Goal: Find specific page/section: Find specific page/section

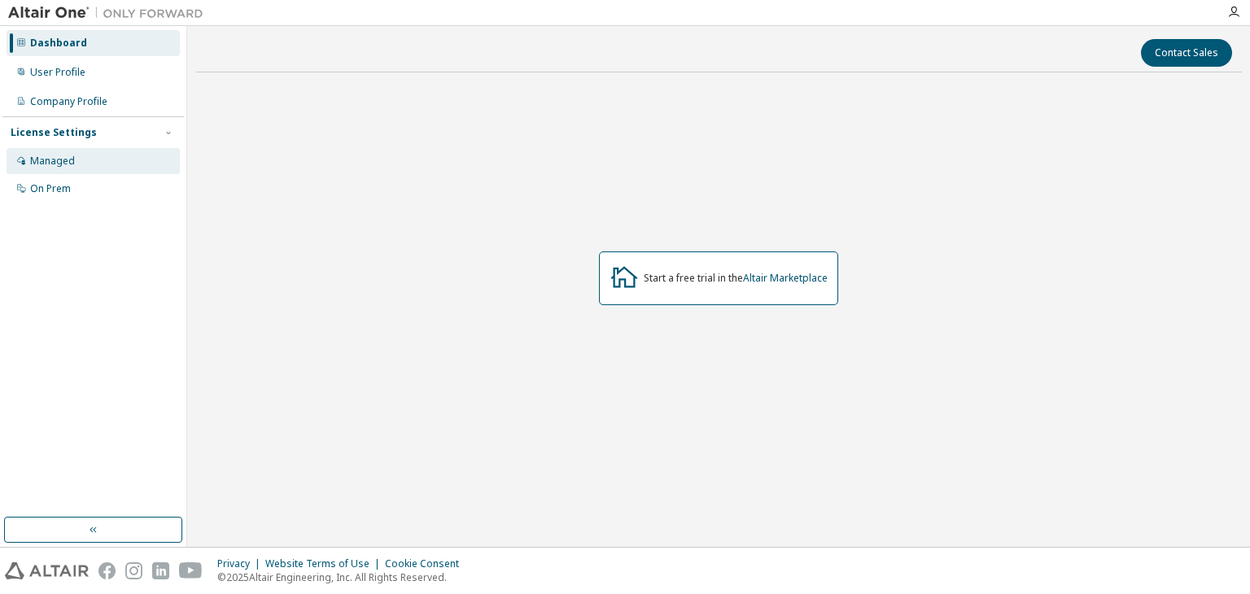
click at [89, 155] on div "Managed" at bounding box center [93, 161] width 173 height 26
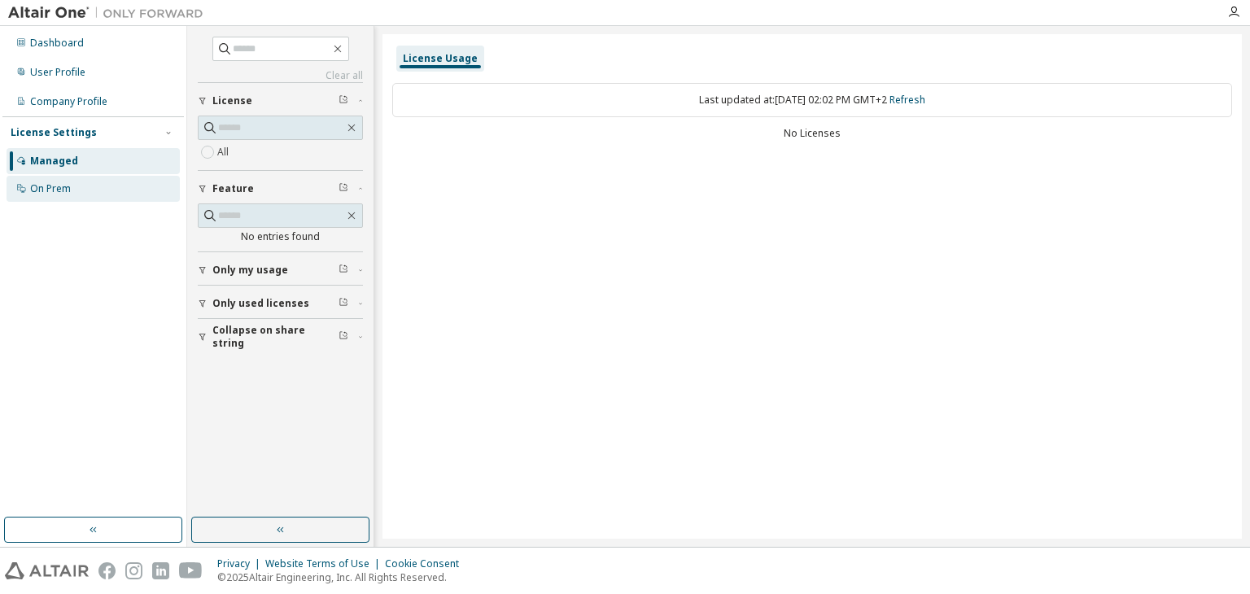
click at [86, 177] on div "On Prem" at bounding box center [93, 189] width 173 height 26
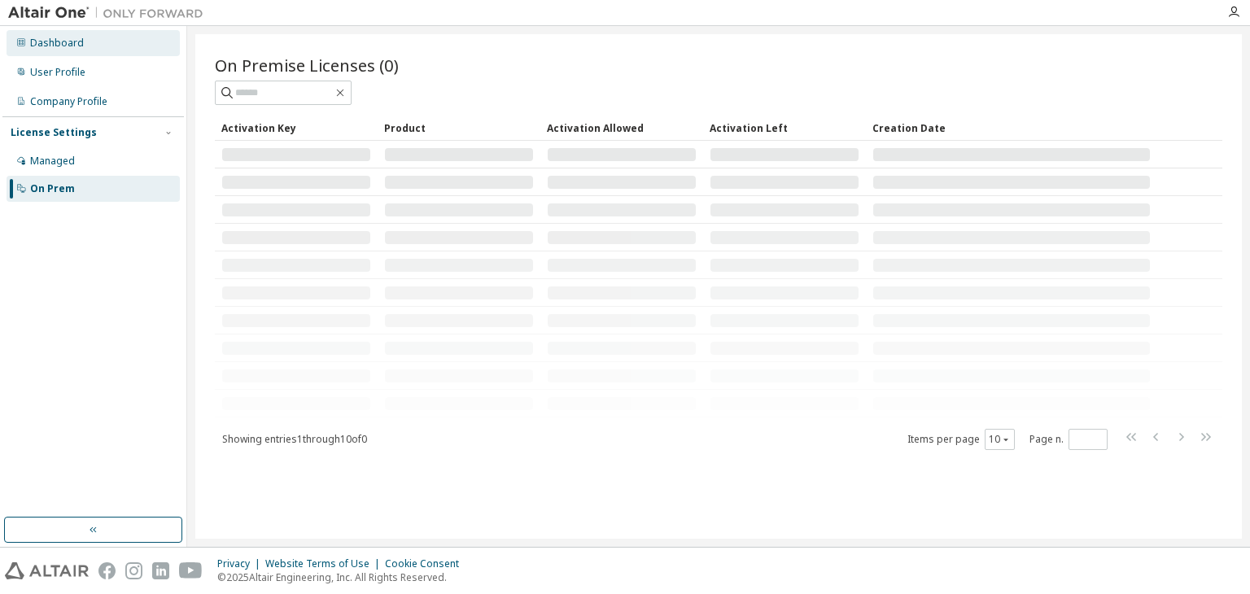
click at [84, 38] on div "Dashboard" at bounding box center [93, 43] width 173 height 26
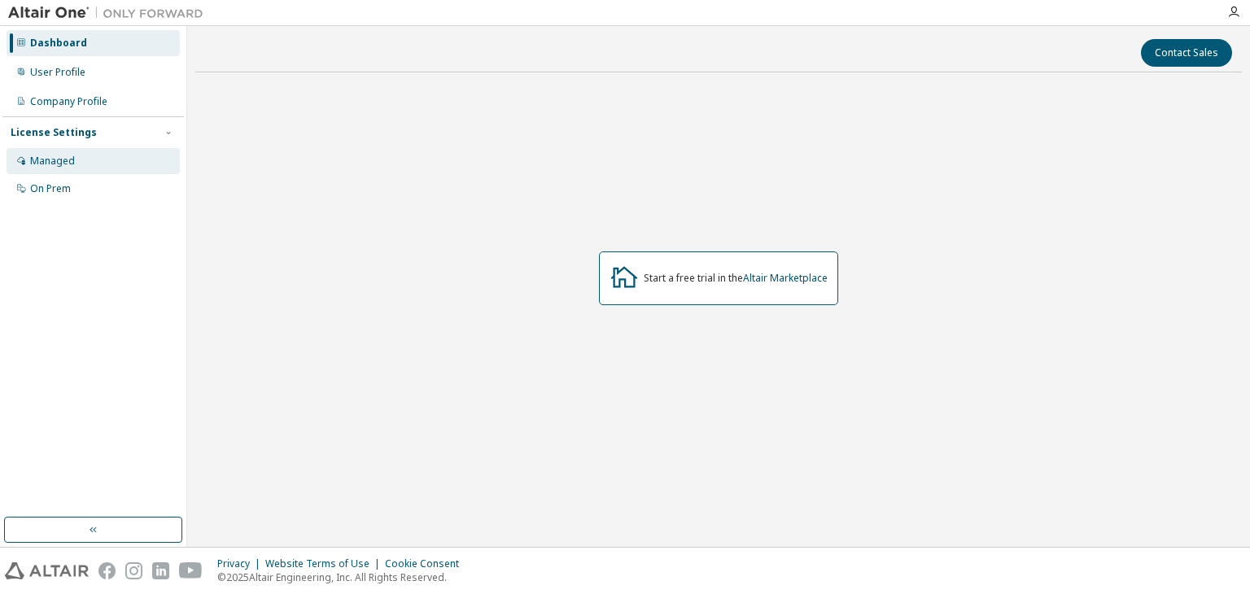
click at [76, 155] on div "Managed" at bounding box center [93, 161] width 173 height 26
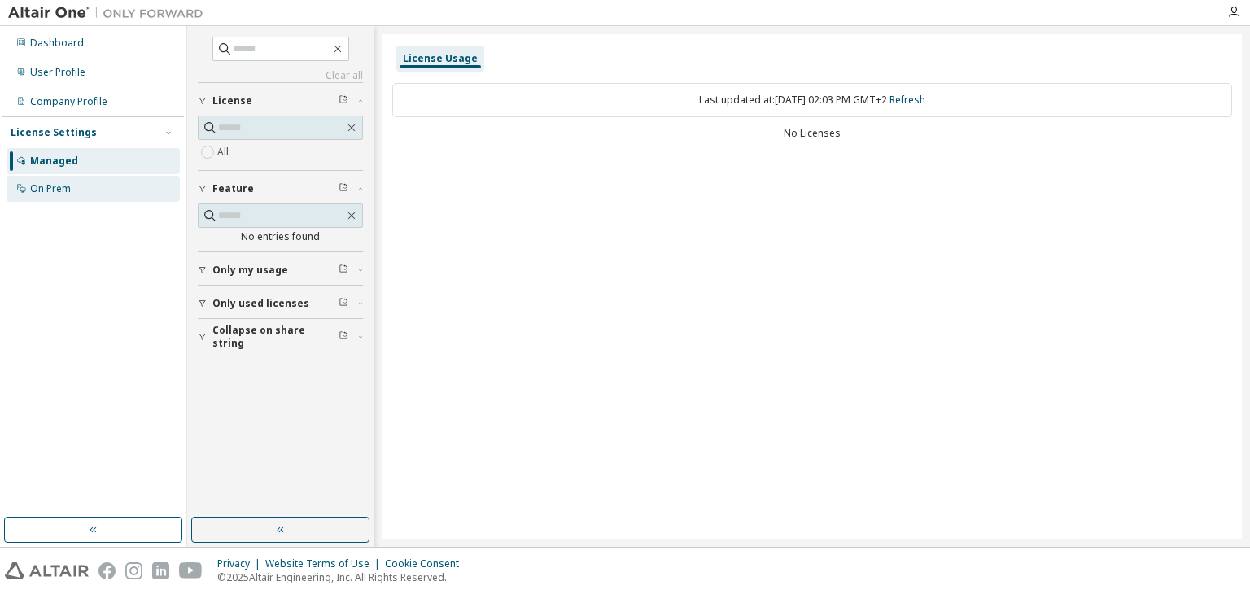
click at [64, 194] on div "On Prem" at bounding box center [50, 188] width 41 height 13
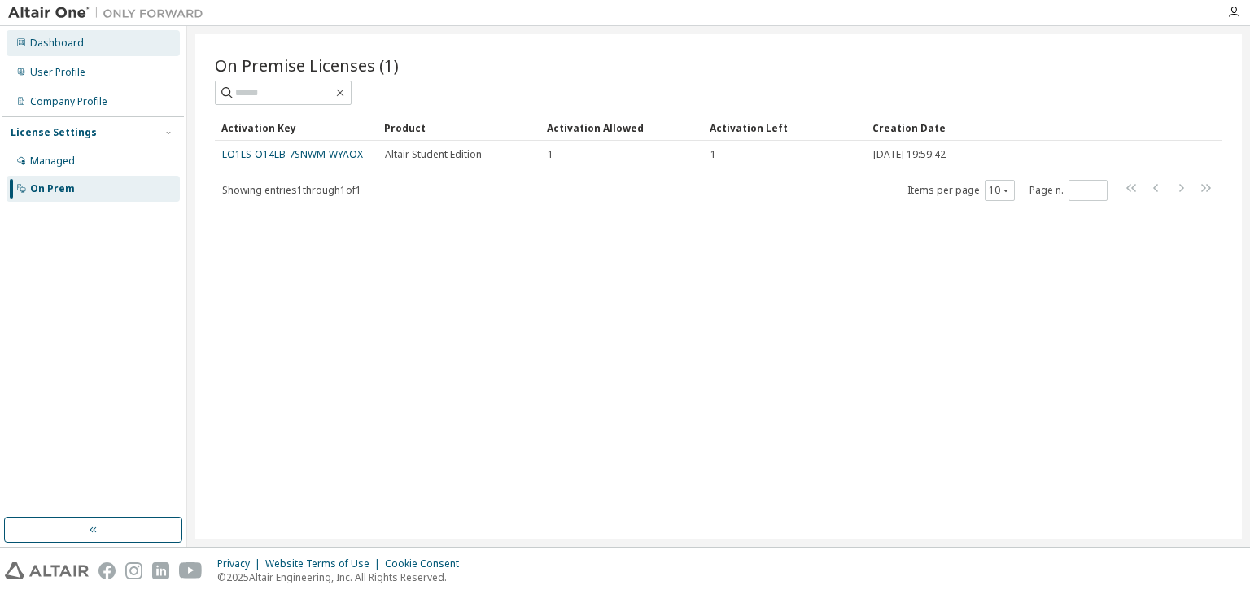
click at [60, 28] on div "Dashboard User Profile Company Profile License Settings Managed On Prem" at bounding box center [92, 115] width 181 height 175
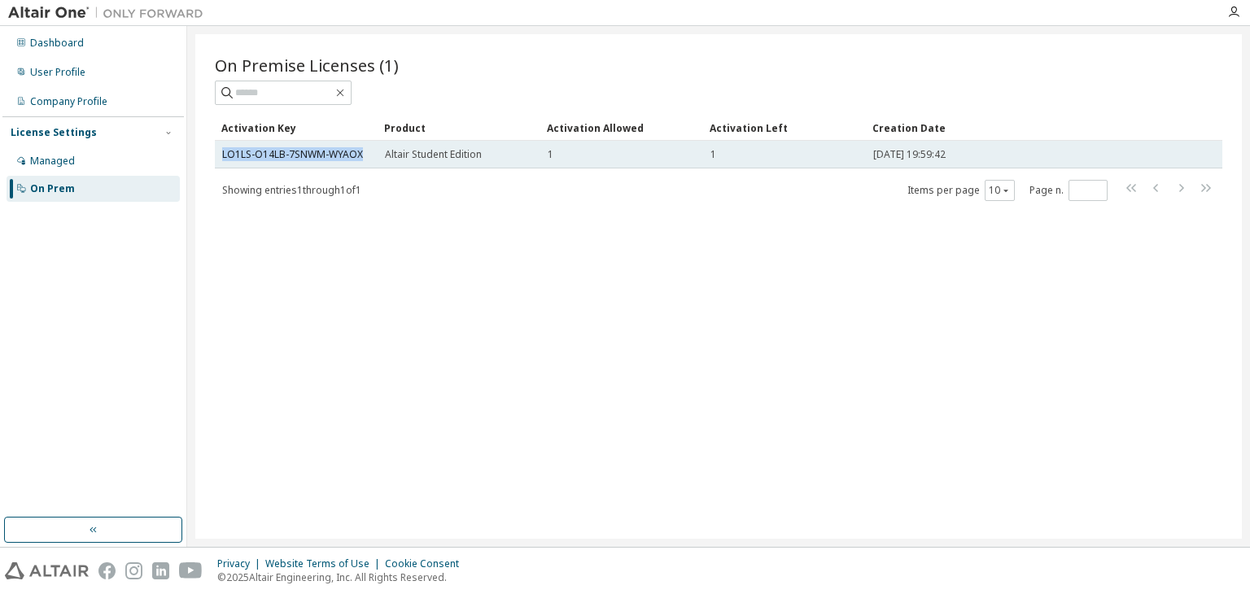
drag, startPoint x: 363, startPoint y: 155, endPoint x: 216, endPoint y: 150, distance: 146.5
click at [216, 150] on td "LO1LS-O14LB-7SNWM-WYAOX" at bounding box center [296, 155] width 163 height 28
copy link "LO1LS-O14LB-7SNWM-WYAOX"
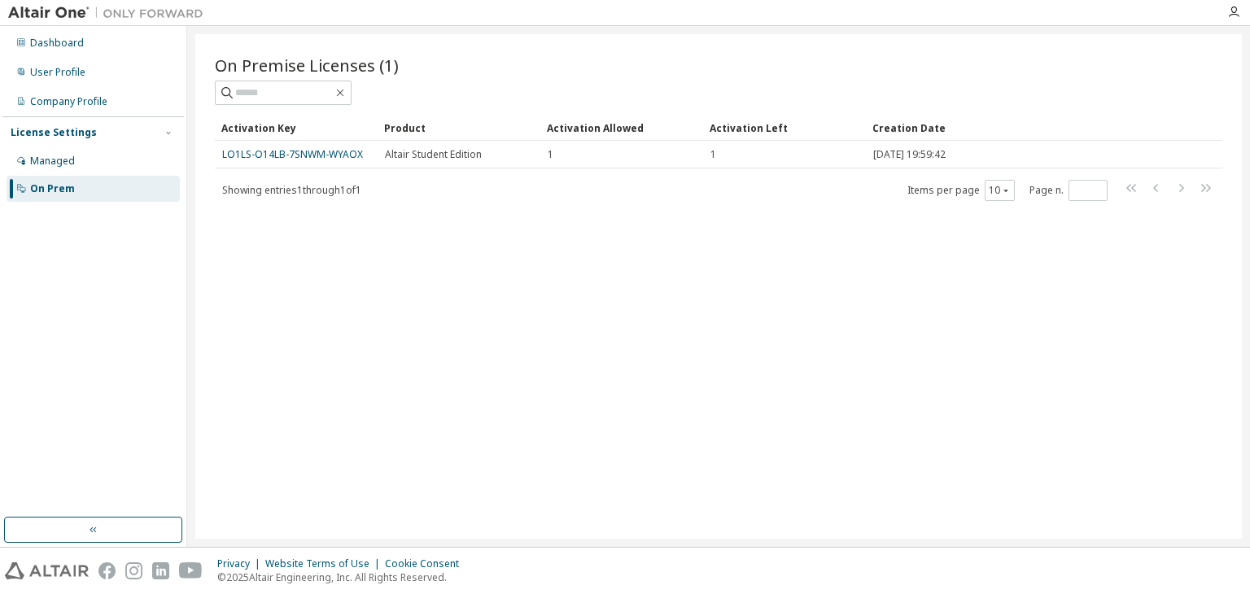
click at [1228, 216] on div "On Premise Licenses (1) Clear Load Save Save As Field Operator Value Select fil…" at bounding box center [718, 286] width 1046 height 504
click at [73, 167] on div "Managed" at bounding box center [93, 161] width 173 height 26
